Goal: Find specific page/section: Find specific page/section

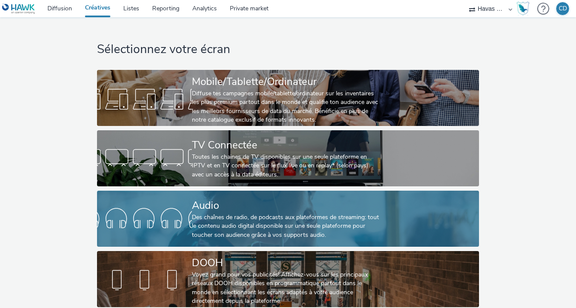
click at [170, 218] on div at bounding box center [144, 219] width 95 height 28
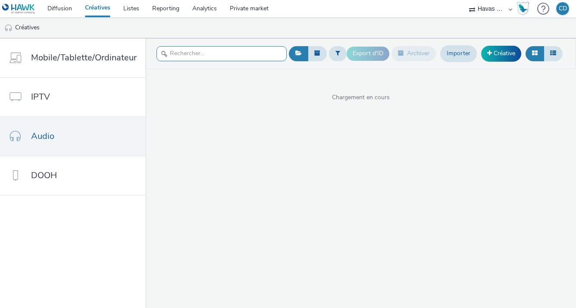
click at [192, 52] on input "text" at bounding box center [222, 53] width 130 height 15
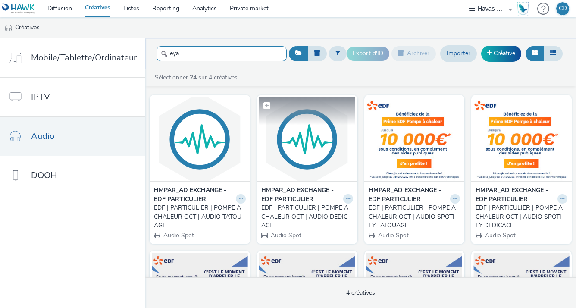
type input "eya"
click at [297, 167] on img at bounding box center [307, 139] width 96 height 84
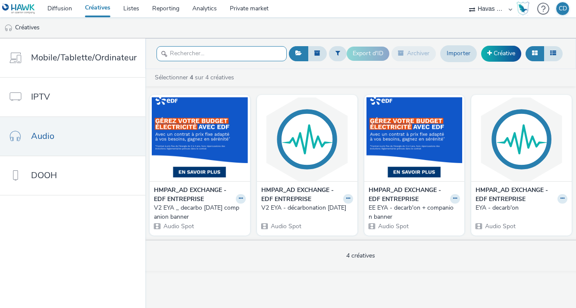
click at [181, 53] on input "text" at bounding box center [222, 53] width 130 height 15
type input "eya"
